Goal: Transaction & Acquisition: Purchase product/service

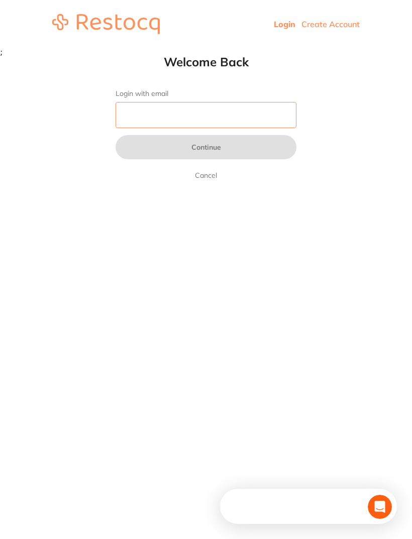
type input "[EMAIL_ADDRESS][DOMAIN_NAME]"
click at [206, 148] on button "Continue" at bounding box center [206, 147] width 181 height 24
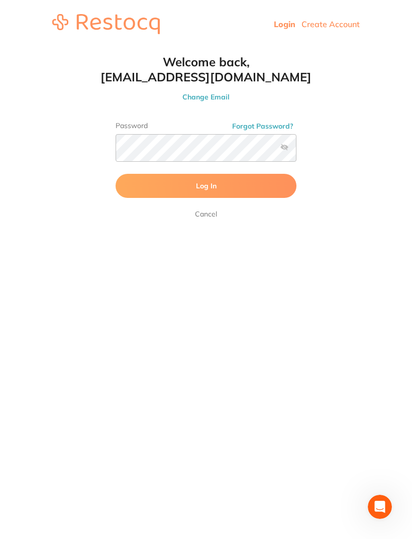
click at [215, 179] on button "Log In" at bounding box center [206, 186] width 181 height 24
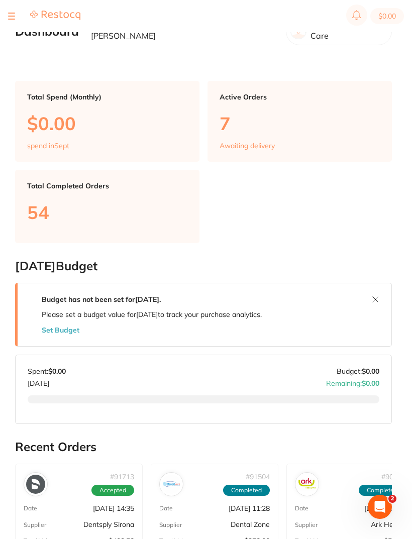
click at [13, 16] on button at bounding box center [11, 16] width 7 height 1
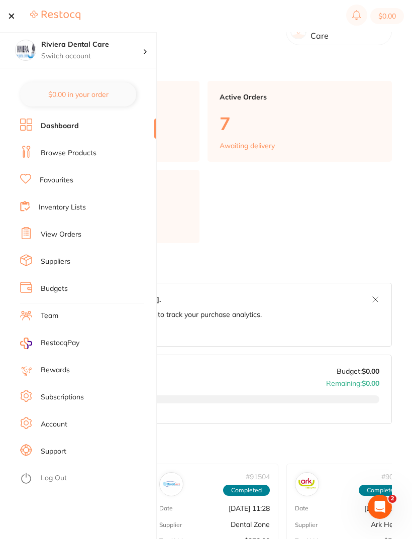
click at [62, 234] on link "View Orders" at bounding box center [61, 235] width 41 height 10
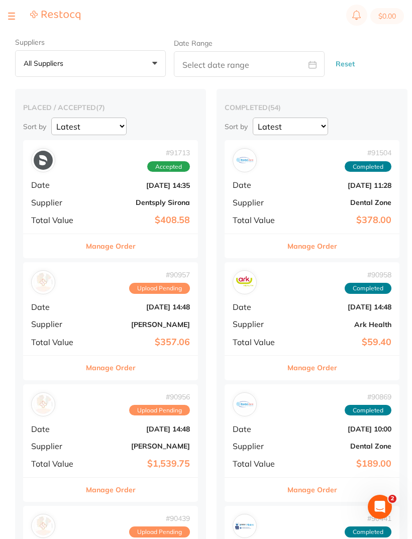
click at [119, 184] on b "[DATE] 14:35" at bounding box center [139, 185] width 101 height 8
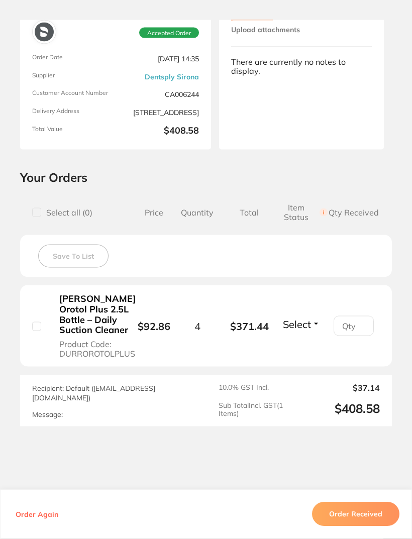
scroll to position [61, 0]
click at [359, 527] on button "Order Received" at bounding box center [355, 515] width 87 height 24
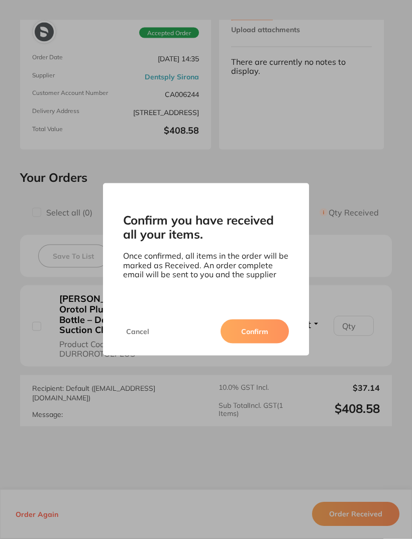
scroll to position [59, 0]
click at [246, 344] on button "Confirm" at bounding box center [255, 332] width 68 height 24
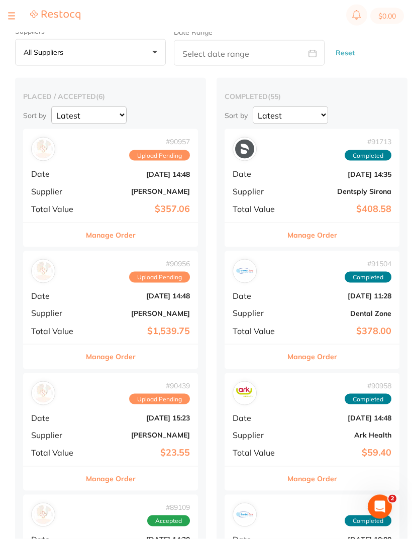
scroll to position [12, 0]
click at [109, 420] on b "[DATE] 15:23" at bounding box center [139, 418] width 101 height 8
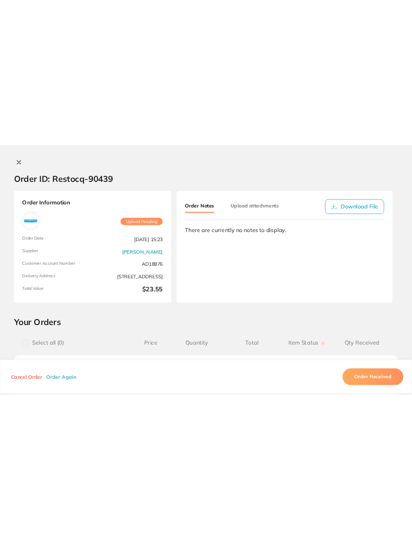
scroll to position [12, 0]
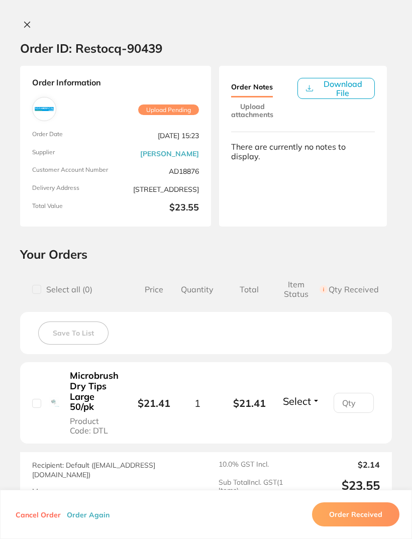
click at [22, 26] on button at bounding box center [27, 25] width 14 height 11
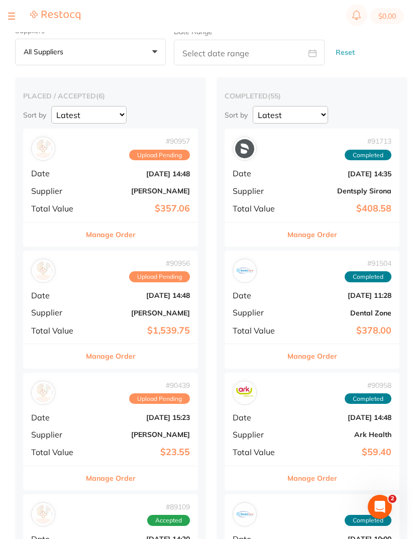
click at [94, 302] on div "# 90956 Upload Pending Date [DATE] 14:48 Supplier [PERSON_NAME] Total Value $1,…" at bounding box center [110, 297] width 175 height 93
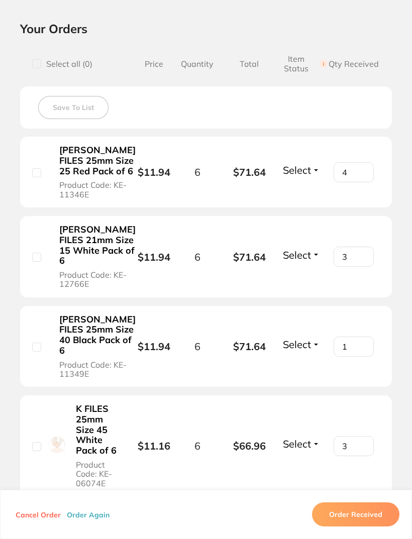
scroll to position [226, 0]
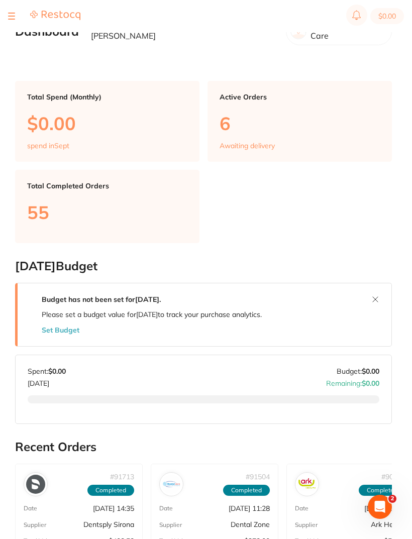
click at [14, 29] on section "$0.00" at bounding box center [206, 16] width 412 height 32
click at [12, 27] on section "$0.00" at bounding box center [206, 16] width 412 height 32
click at [14, 26] on section "$0.00" at bounding box center [206, 16] width 412 height 32
click at [18, 32] on h2 "Dashboard" at bounding box center [47, 32] width 64 height 14
click at [21, 28] on section "$0.00" at bounding box center [206, 16] width 412 height 32
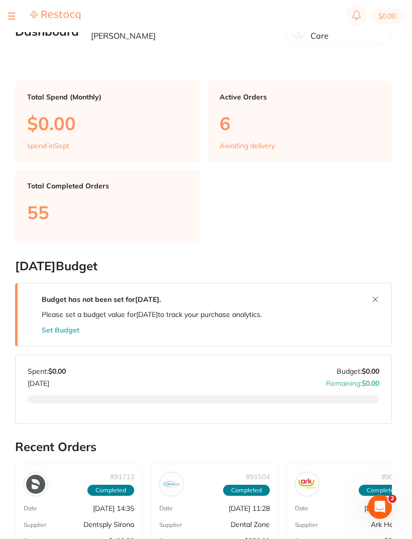
click at [18, 30] on section "$0.00" at bounding box center [206, 16] width 412 height 32
click at [8, 32] on section "$0.00" at bounding box center [206, 16] width 412 height 32
click at [16, 25] on section "$0.00" at bounding box center [206, 16] width 412 height 32
click at [16, 28] on section "$0.00" at bounding box center [206, 16] width 412 height 32
click at [16, 31] on section "$0.00" at bounding box center [206, 16] width 412 height 32
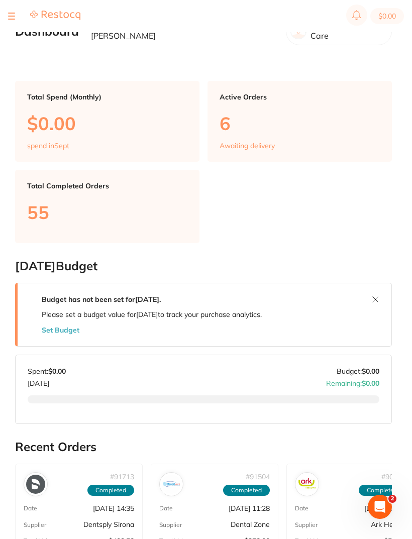
click at [14, 29] on section "$0.00" at bounding box center [206, 16] width 412 height 32
click at [16, 29] on section "$0.00" at bounding box center [206, 16] width 412 height 32
click at [16, 15] on div at bounding box center [44, 16] width 72 height 12
click at [13, 14] on div at bounding box center [11, 16] width 7 height 12
click at [12, 16] on button at bounding box center [11, 16] width 7 height 1
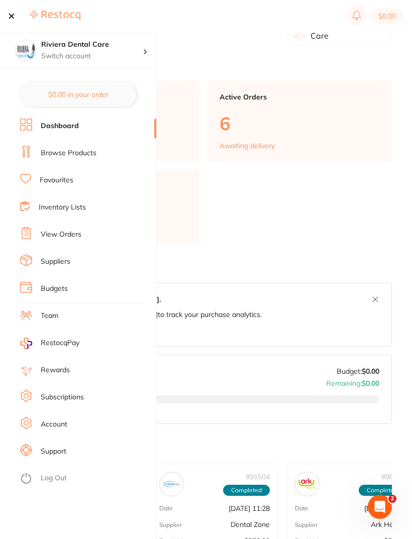
click at [61, 231] on link "View Orders" at bounding box center [61, 235] width 41 height 10
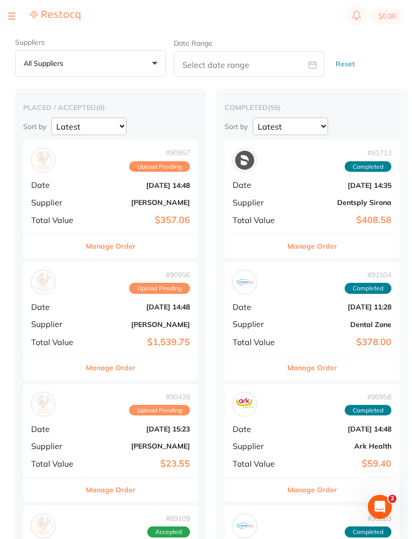
click at [117, 318] on div "# 90956 Upload Pending Date [DATE] 14:48 Supplier [PERSON_NAME] Total Value $1,…" at bounding box center [110, 308] width 175 height 93
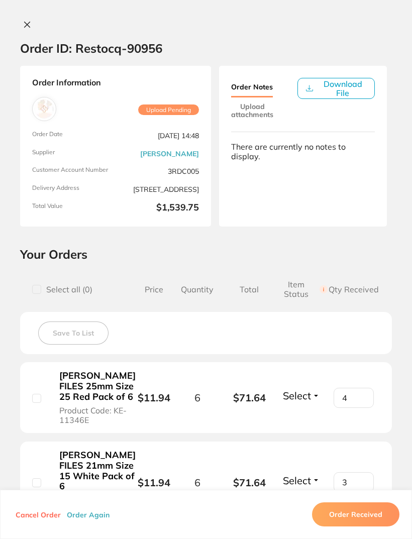
click at [34, 23] on button at bounding box center [27, 25] width 14 height 11
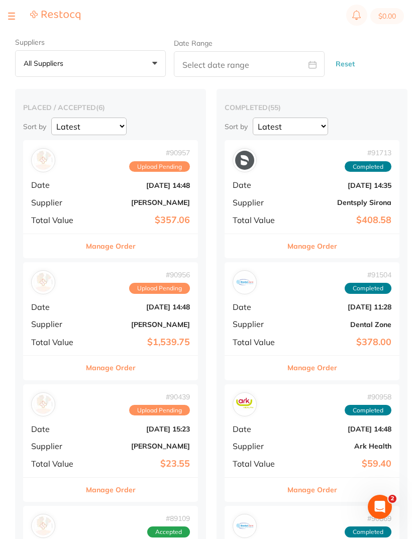
click at [11, 16] on button at bounding box center [11, 16] width 7 height 1
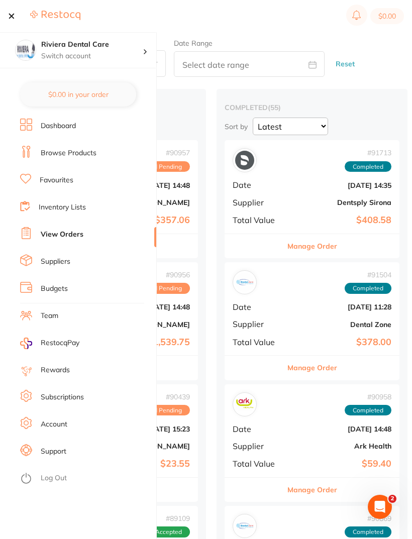
click at [72, 201] on li "Inventory Lists" at bounding box center [88, 207] width 136 height 15
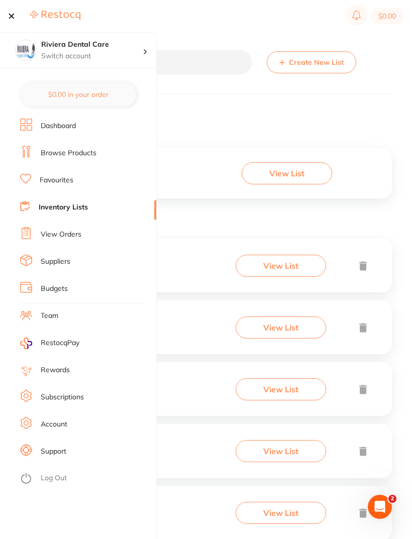
click at [12, 16] on button at bounding box center [11, 16] width 7 height 1
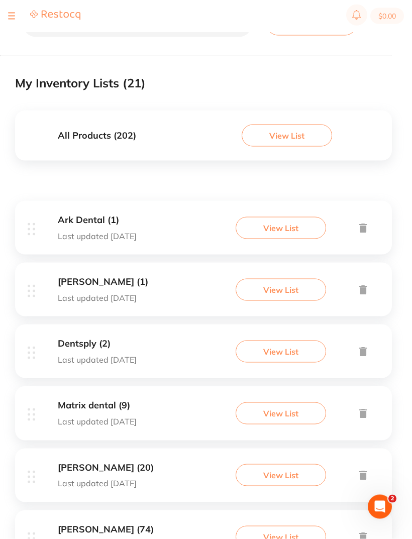
scroll to position [39, 0]
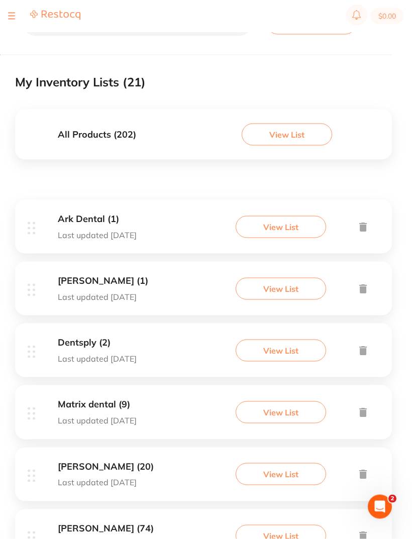
click at [111, 133] on h3 "All Products ( 202 )" at bounding box center [97, 135] width 78 height 11
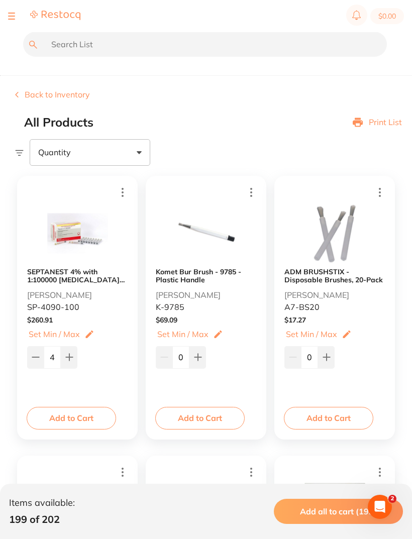
click at [72, 411] on button "Add to Cart" at bounding box center [71, 418] width 89 height 22
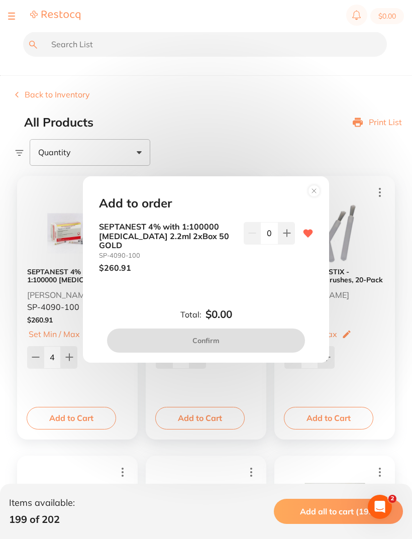
click at [289, 235] on button at bounding box center [286, 233] width 17 height 22
type input "1"
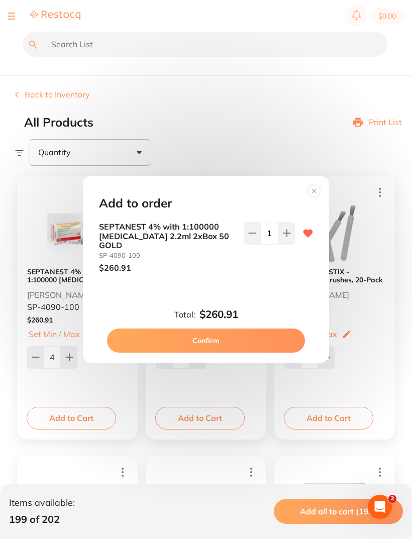
click at [209, 330] on button "Confirm" at bounding box center [206, 341] width 198 height 24
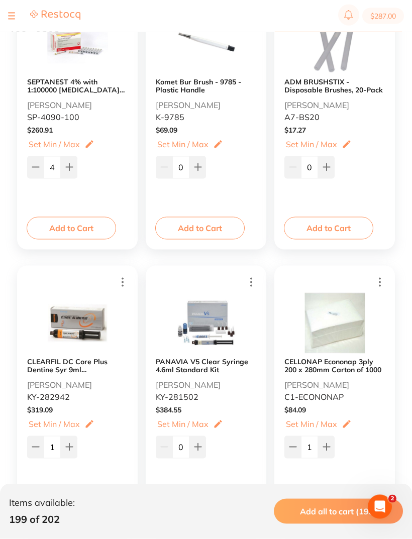
scroll to position [193, 0]
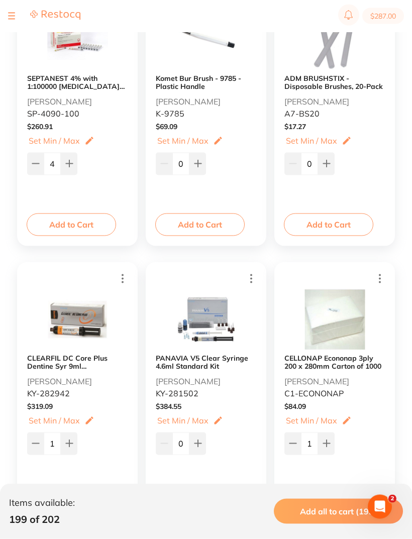
click at [325, 502] on button "Add to Cart" at bounding box center [328, 505] width 89 height 22
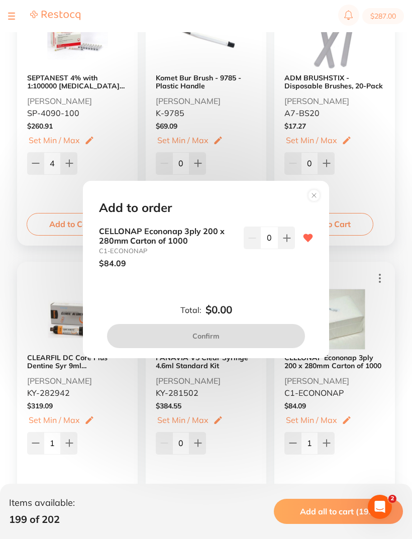
scroll to position [0, 0]
click at [287, 241] on icon at bounding box center [286, 238] width 7 height 7
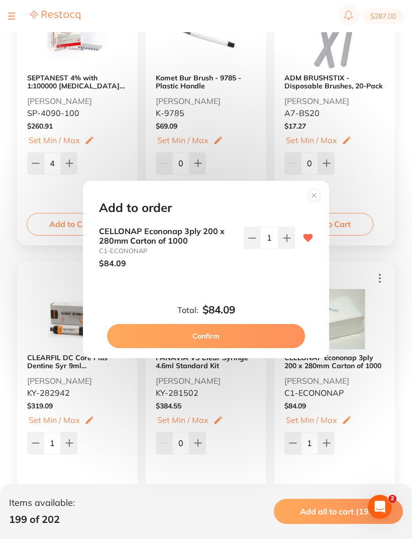
click at [283, 242] on icon at bounding box center [287, 238] width 8 height 8
type input "2"
click at [206, 345] on button "Confirm" at bounding box center [206, 336] width 198 height 24
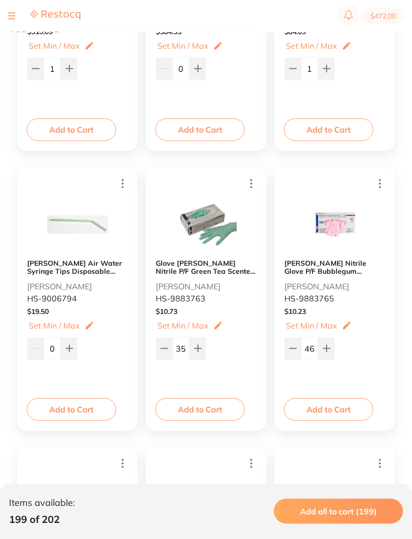
scroll to position [569, 0]
click at [201, 405] on button "Add to Cart" at bounding box center [199, 409] width 89 height 22
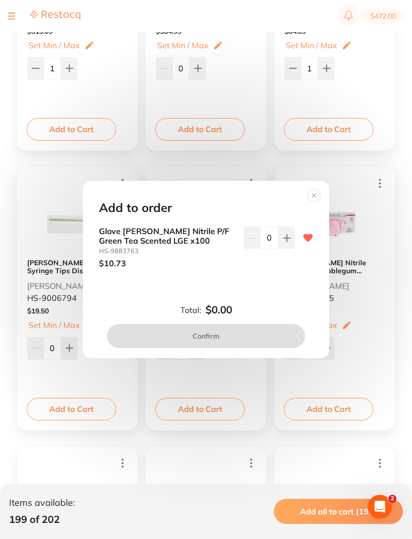
scroll to position [0, 0]
click at [315, 201] on circle at bounding box center [315, 195] width 12 height 12
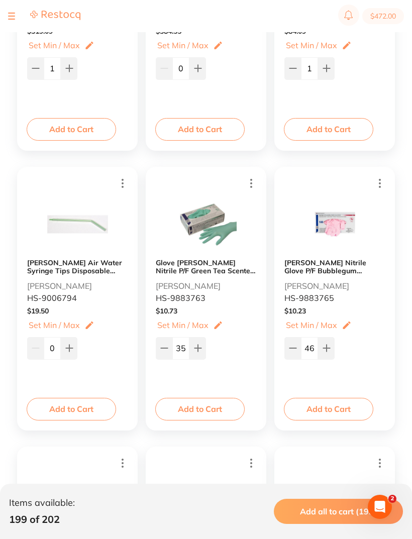
click at [335, 408] on button "Add to Cart" at bounding box center [328, 409] width 89 height 22
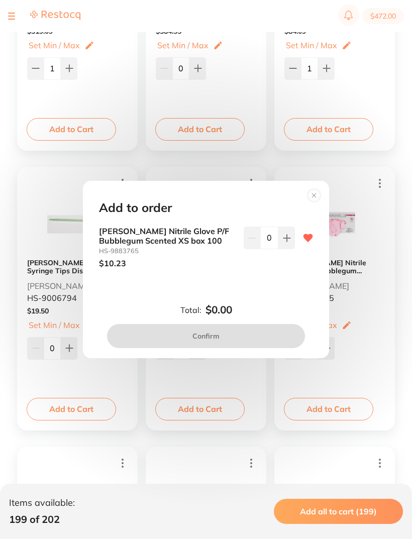
click at [286, 249] on button at bounding box center [286, 238] width 17 height 22
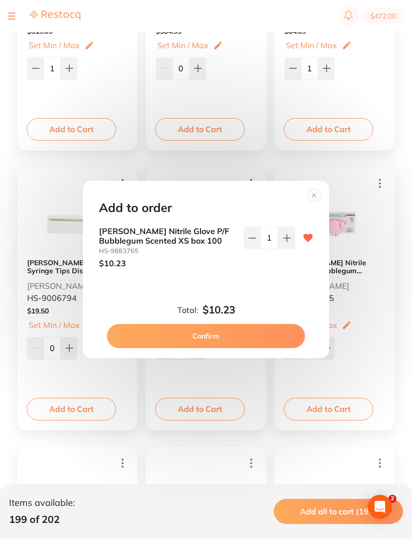
click at [288, 249] on button at bounding box center [286, 238] width 17 height 22
click at [286, 249] on button at bounding box center [286, 238] width 17 height 22
click at [285, 249] on button at bounding box center [286, 238] width 17 height 22
click at [284, 249] on button at bounding box center [286, 238] width 17 height 22
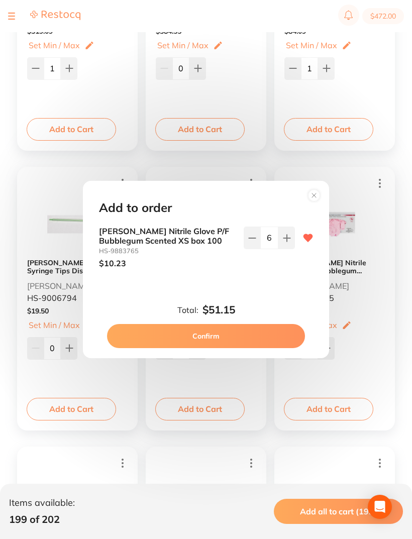
click at [288, 249] on button at bounding box center [286, 238] width 17 height 22
click at [288, 248] on button at bounding box center [286, 238] width 17 height 22
click at [289, 249] on button at bounding box center [286, 238] width 17 height 22
click at [288, 242] on icon at bounding box center [287, 238] width 8 height 8
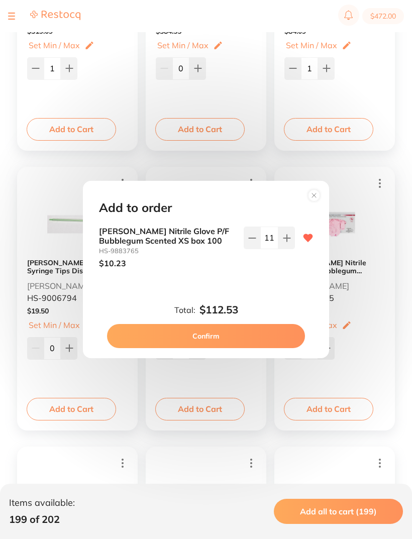
click at [288, 242] on icon at bounding box center [287, 238] width 8 height 8
click at [287, 241] on icon at bounding box center [286, 238] width 7 height 7
click at [286, 241] on icon at bounding box center [286, 238] width 7 height 7
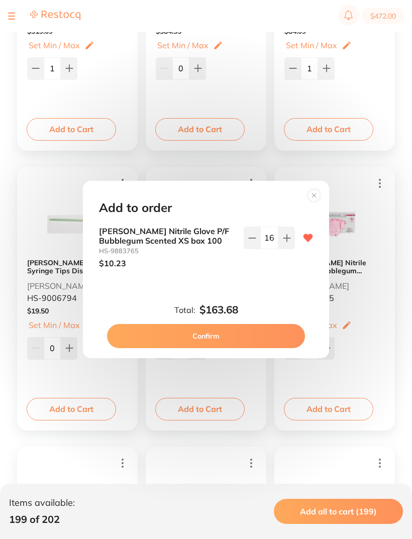
click at [288, 242] on icon at bounding box center [287, 238] width 8 height 8
click at [287, 249] on button at bounding box center [286, 238] width 17 height 22
click at [289, 249] on button at bounding box center [286, 238] width 17 height 22
click at [251, 242] on icon at bounding box center [252, 238] width 8 height 8
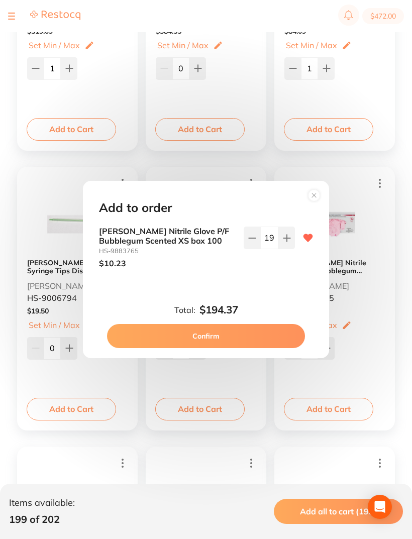
click at [250, 242] on icon at bounding box center [252, 238] width 8 height 8
click at [252, 249] on button at bounding box center [252, 238] width 17 height 22
click at [252, 248] on button at bounding box center [252, 238] width 17 height 22
click at [253, 242] on icon at bounding box center [252, 238] width 8 height 8
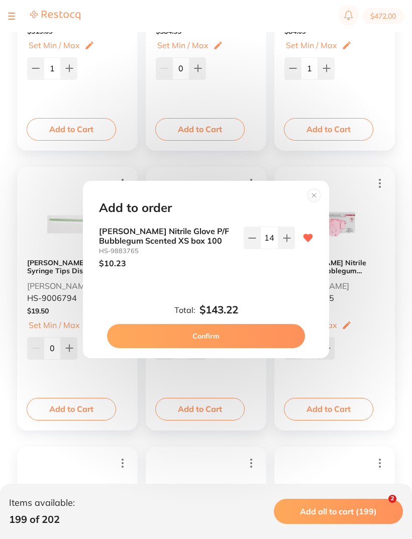
click at [253, 242] on icon at bounding box center [252, 238] width 8 height 8
click at [257, 249] on button at bounding box center [252, 238] width 17 height 22
click at [255, 238] on icon at bounding box center [252, 238] width 7 height 0
click at [254, 242] on icon at bounding box center [252, 238] width 8 height 8
type input "10"
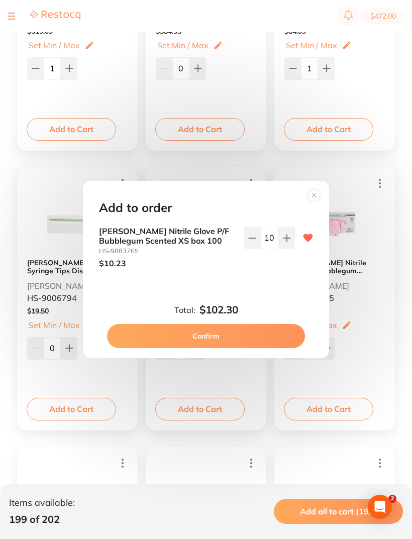
click at [224, 346] on button "Confirm" at bounding box center [206, 336] width 198 height 24
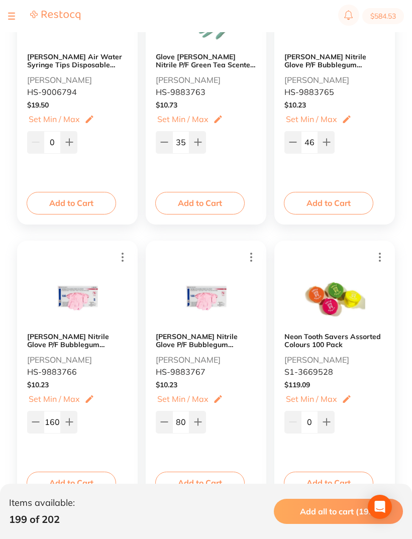
scroll to position [801, 0]
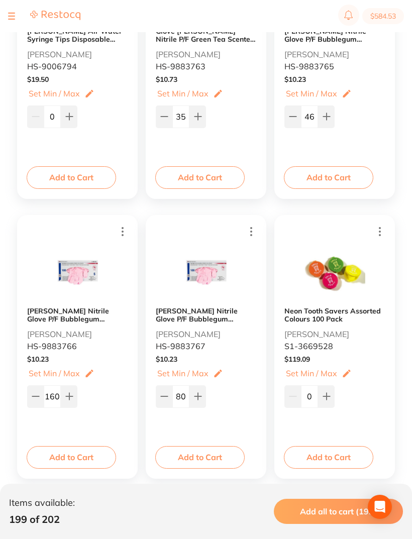
click at [70, 451] on button "Add to Cart" at bounding box center [71, 457] width 89 height 22
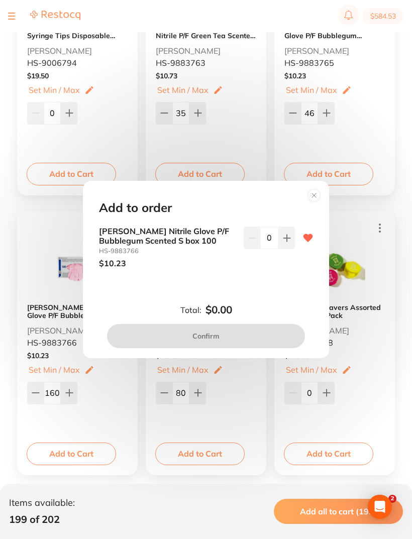
scroll to position [0, 0]
click at [286, 241] on icon at bounding box center [286, 238] width 7 height 7
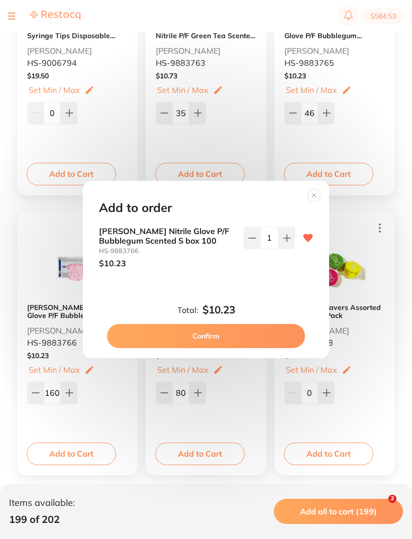
click at [289, 242] on icon at bounding box center [287, 238] width 8 height 8
click at [281, 249] on button at bounding box center [286, 238] width 17 height 22
click at [283, 241] on icon at bounding box center [286, 238] width 7 height 7
click at [283, 242] on icon at bounding box center [287, 238] width 8 height 8
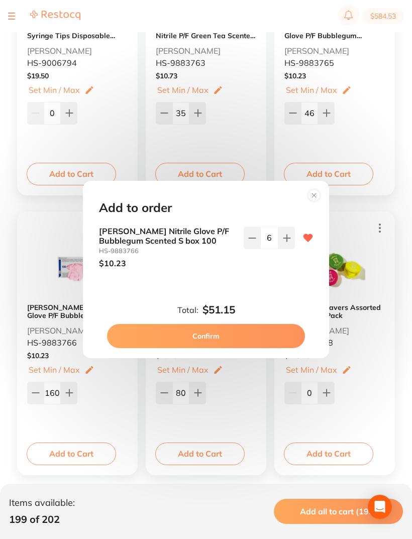
click at [284, 242] on icon at bounding box center [287, 238] width 8 height 8
click at [286, 241] on icon at bounding box center [286, 238] width 7 height 7
click at [284, 242] on icon at bounding box center [287, 238] width 8 height 8
click at [286, 242] on icon at bounding box center [287, 238] width 8 height 8
click at [286, 241] on icon at bounding box center [286, 238] width 7 height 7
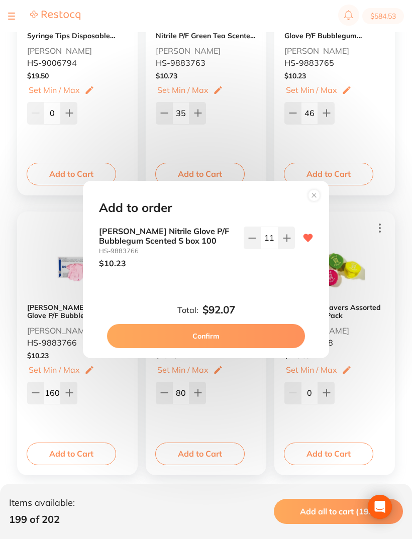
click at [286, 242] on icon at bounding box center [287, 238] width 8 height 8
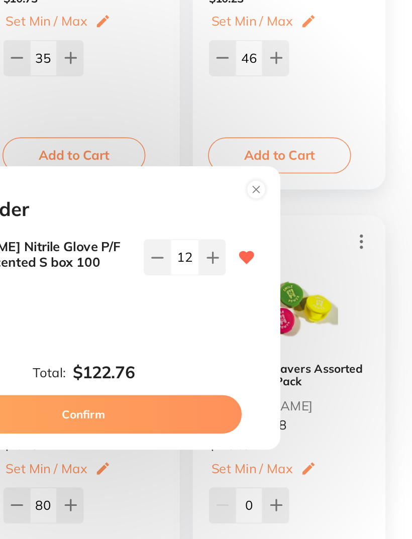
click at [283, 234] on icon at bounding box center [287, 238] width 8 height 8
click at [283, 235] on icon at bounding box center [286, 238] width 7 height 7
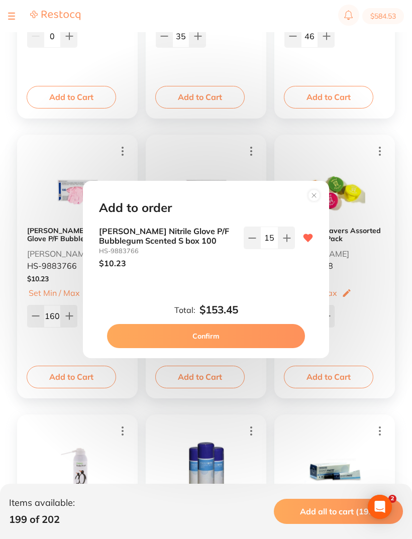
scroll to position [0, 0]
click at [282, 249] on button at bounding box center [286, 238] width 17 height 22
click at [285, 242] on icon at bounding box center [287, 238] width 8 height 8
click at [287, 241] on icon at bounding box center [286, 238] width 7 height 7
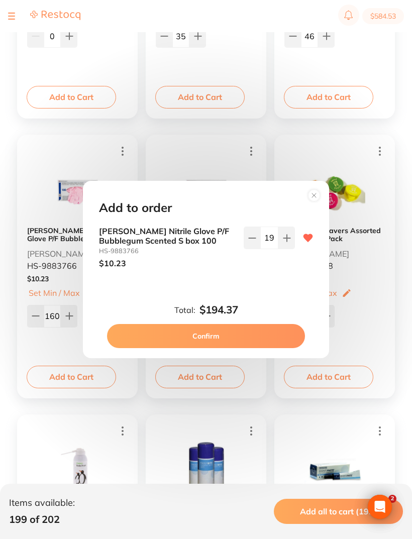
click at [286, 241] on icon at bounding box center [286, 238] width 7 height 7
type input "20"
click at [208, 348] on button "Confirm" at bounding box center [206, 336] width 198 height 24
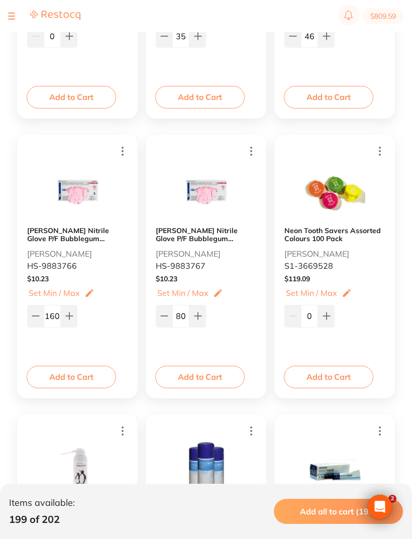
click at [194, 376] on button "Add to Cart" at bounding box center [199, 377] width 89 height 22
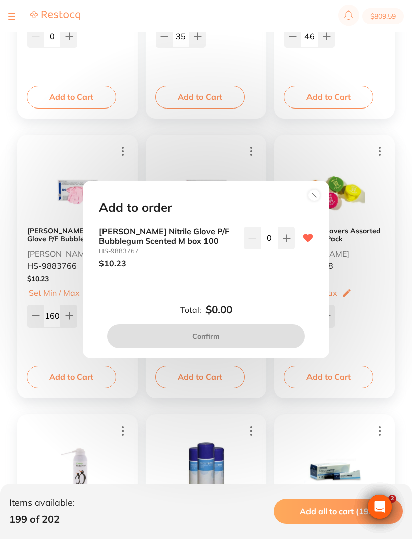
click at [284, 242] on icon at bounding box center [287, 238] width 8 height 8
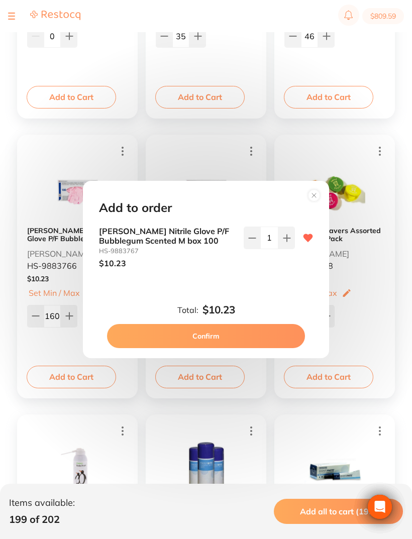
click at [285, 249] on button at bounding box center [286, 238] width 17 height 22
click at [286, 249] on button at bounding box center [286, 238] width 17 height 22
click at [284, 249] on button at bounding box center [286, 238] width 17 height 22
click at [260, 227] on input "5" at bounding box center [269, 238] width 18 height 22
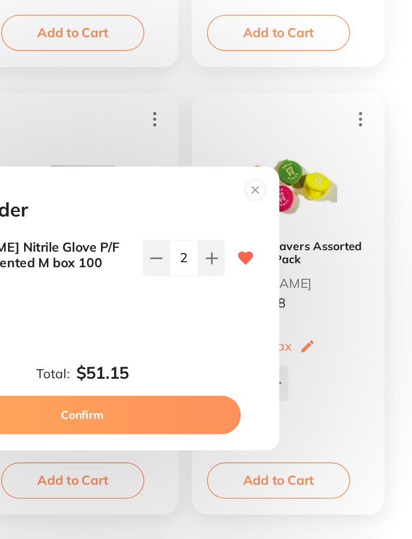
type input "20"
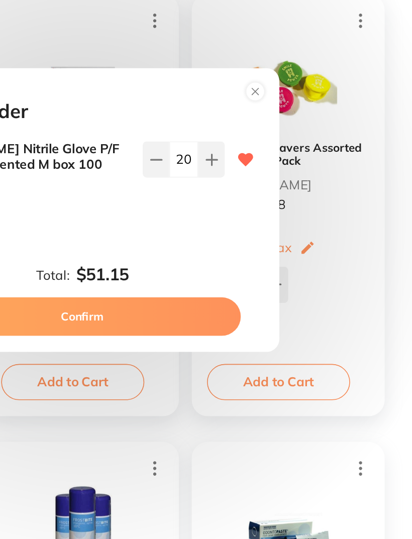
scroll to position [780, 0]
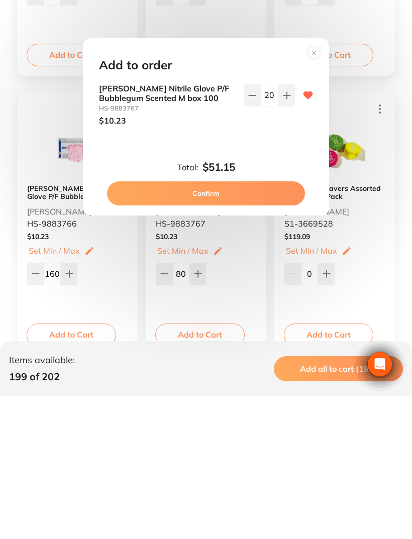
click at [217, 324] on button "Confirm" at bounding box center [206, 336] width 198 height 24
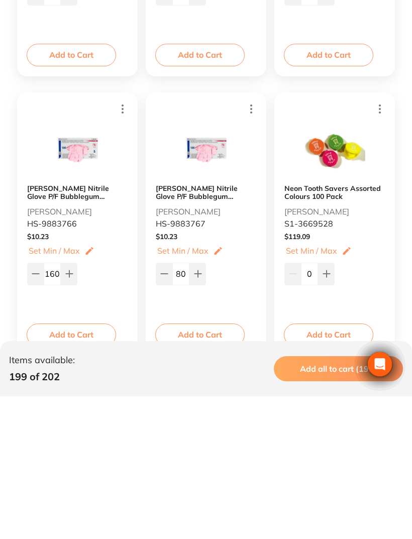
scroll to position [923, 0]
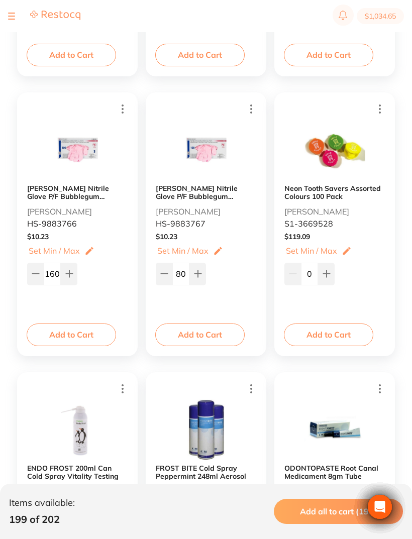
click at [387, 18] on button "$1,034.65" at bounding box center [380, 16] width 47 height 16
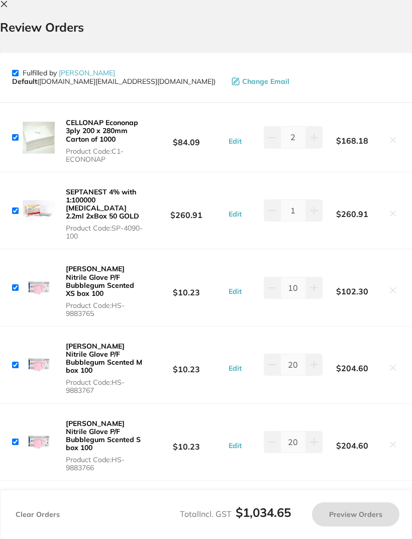
checkbox input "true"
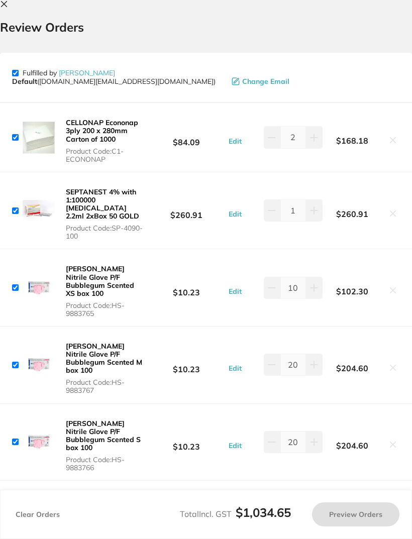
checkbox input "true"
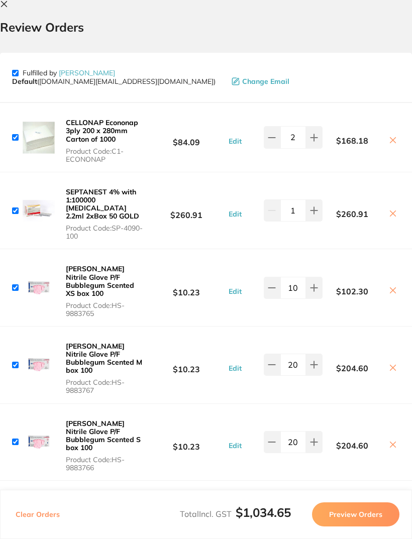
scroll to position [0, 0]
click at [6, 7] on icon at bounding box center [4, 4] width 8 height 8
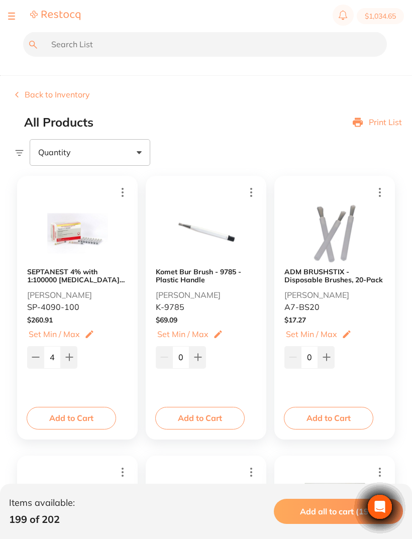
click at [43, 96] on button "Back to Inventory" at bounding box center [52, 94] width 75 height 9
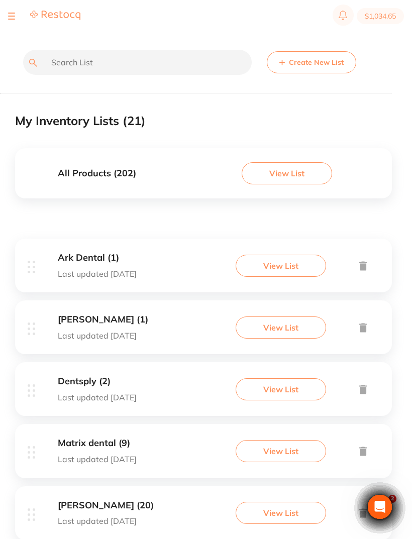
click at [275, 267] on button "View List" at bounding box center [281, 266] width 90 height 22
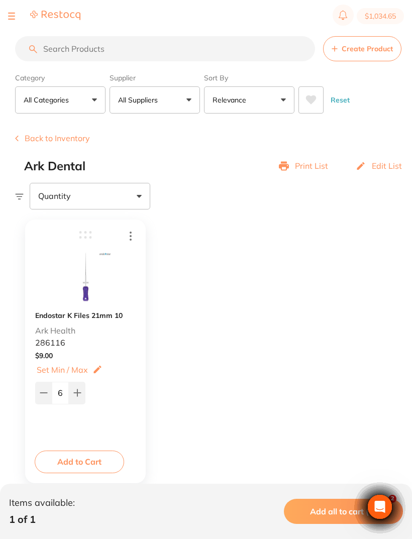
click at [45, 139] on button "Back to Inventory" at bounding box center [52, 138] width 75 height 9
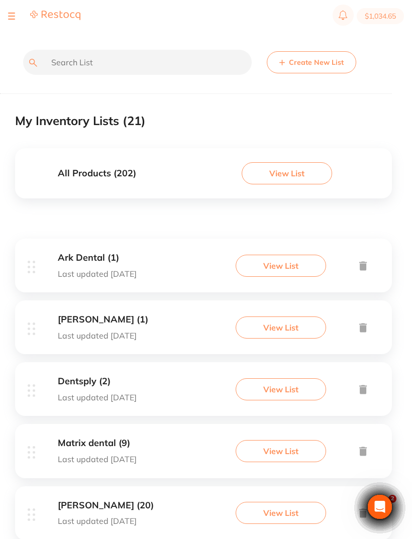
click at [275, 326] on button "View List" at bounding box center [281, 328] width 90 height 22
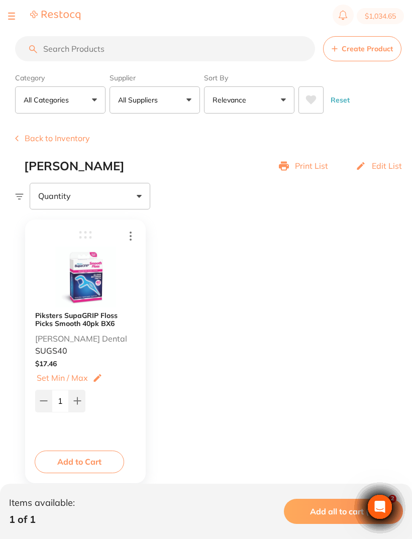
click at [51, 140] on button "Back to Inventory" at bounding box center [52, 138] width 75 height 9
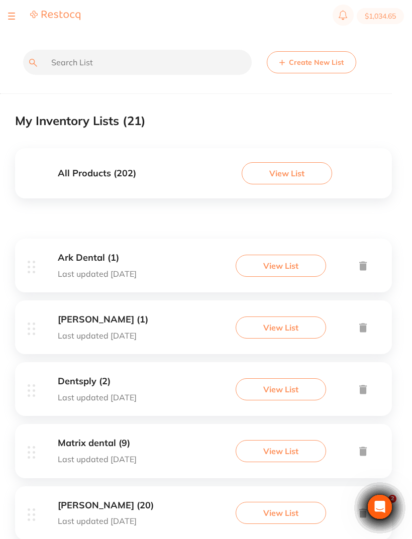
click at [275, 387] on button "View List" at bounding box center [281, 389] width 90 height 22
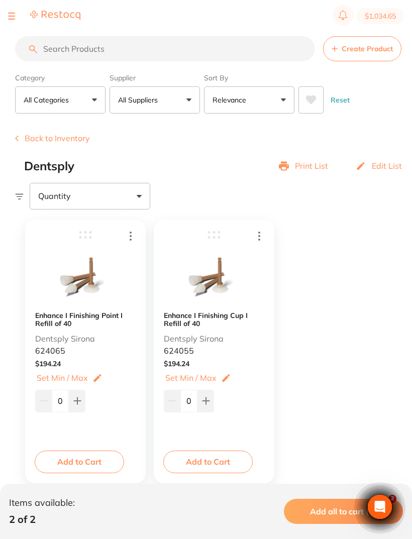
click at [42, 143] on button "Back to Inventory" at bounding box center [52, 138] width 75 height 9
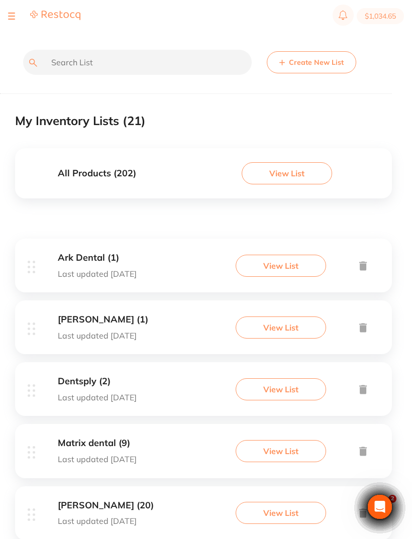
click at [274, 446] on button "View List" at bounding box center [281, 451] width 90 height 22
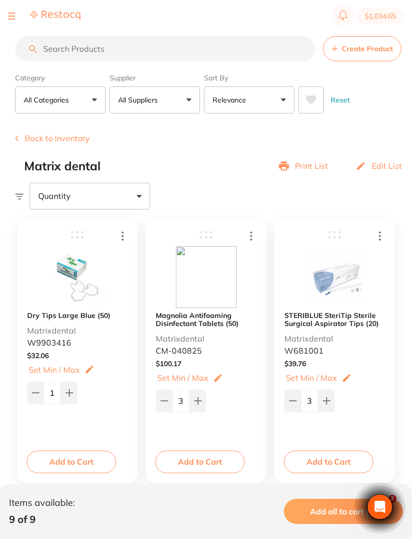
click at [336, 452] on button "Add to Cart" at bounding box center [328, 462] width 89 height 22
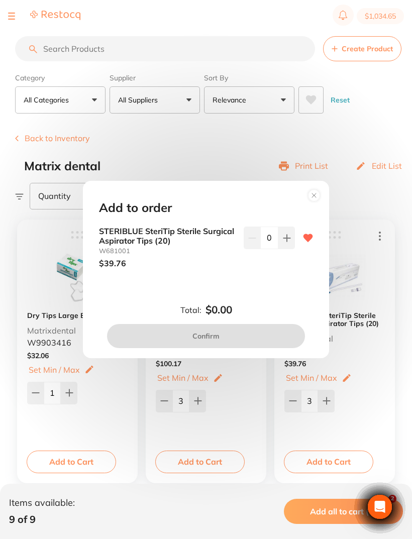
click at [288, 235] on icon at bounding box center [287, 238] width 8 height 8
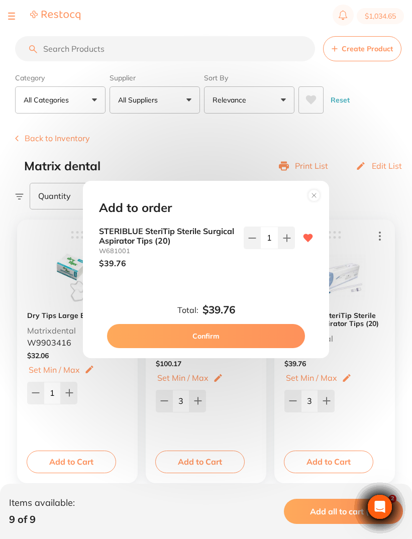
click at [287, 235] on button at bounding box center [286, 238] width 17 height 22
click at [288, 238] on icon at bounding box center [287, 238] width 8 height 8
type input "4"
click at [206, 332] on button "Confirm" at bounding box center [206, 336] width 198 height 24
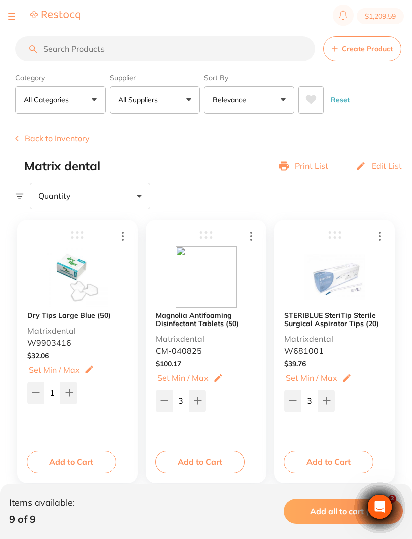
click at [377, 14] on button "$1,209.59" at bounding box center [380, 16] width 47 height 16
checkbox input "true"
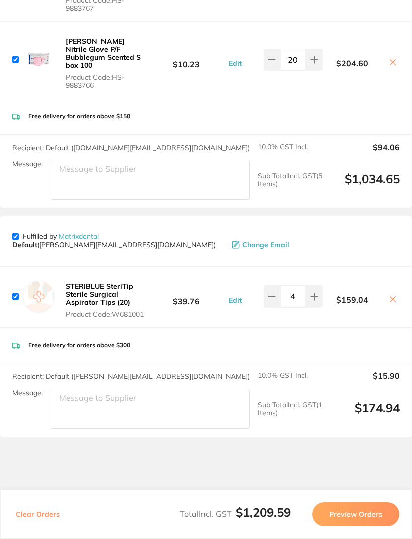
scroll to position [382, 0]
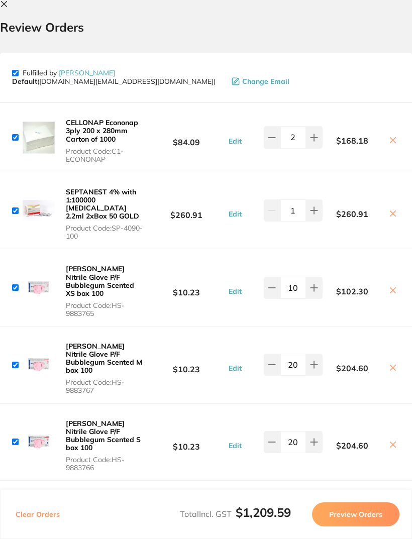
click at [6, 3] on icon at bounding box center [4, 4] width 8 height 8
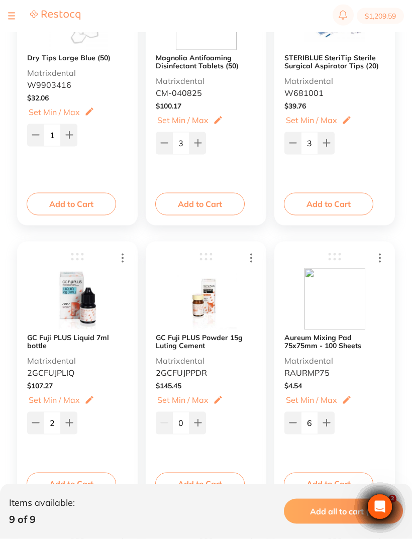
scroll to position [260, 0]
